Goal: Navigation & Orientation: Find specific page/section

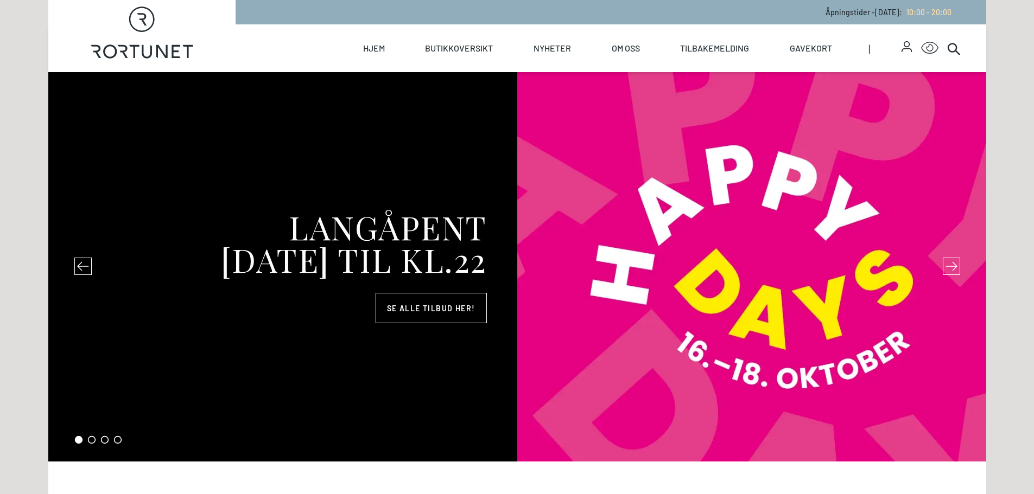
select select "NO"
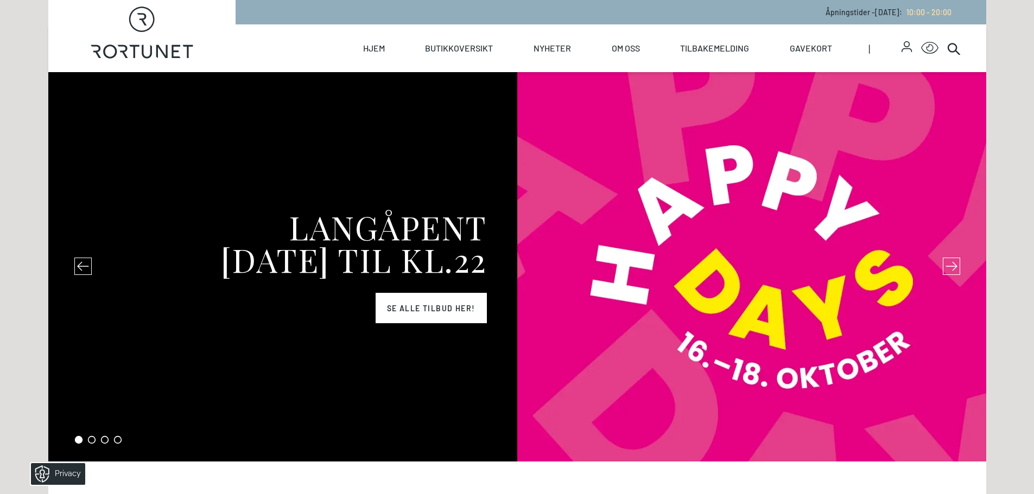
click at [412, 304] on link "Se alle tilbud her!" at bounding box center [430, 308] width 111 height 30
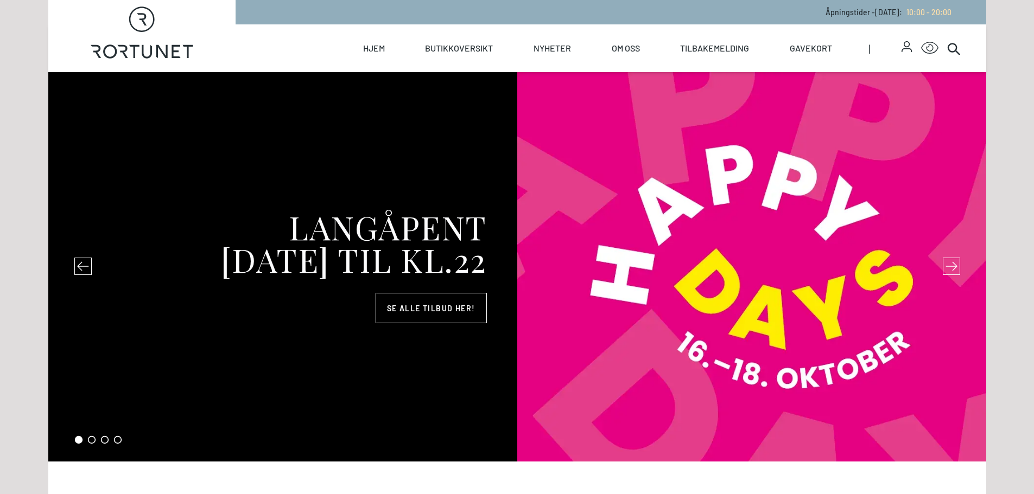
select select "NO"
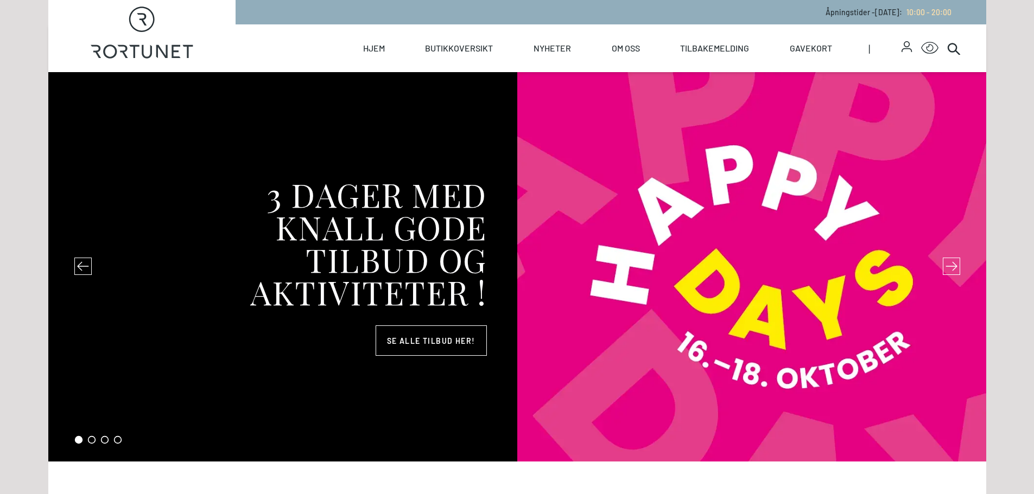
select select "NO"
